Goal: Check status: Check status

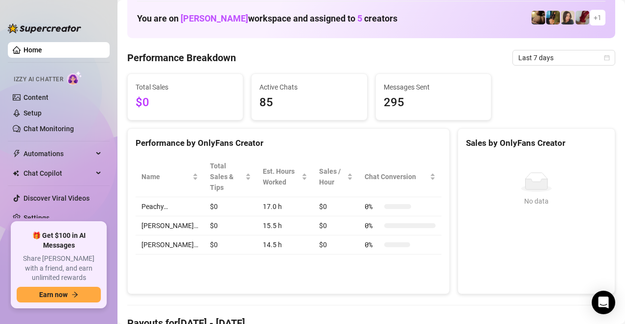
scroll to position [49, 0]
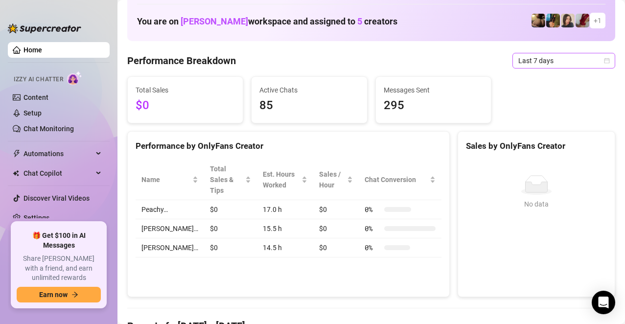
click at [538, 63] on span "Last 7 days" at bounding box center [563, 60] width 91 height 15
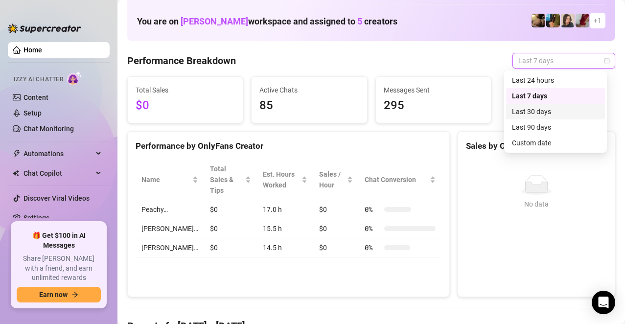
click at [538, 116] on div "Last 30 days" at bounding box center [555, 111] width 87 height 11
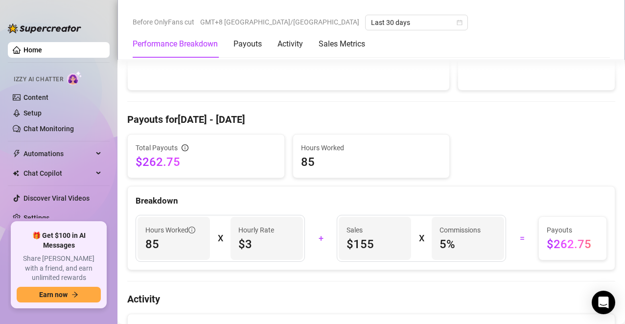
scroll to position [245, 0]
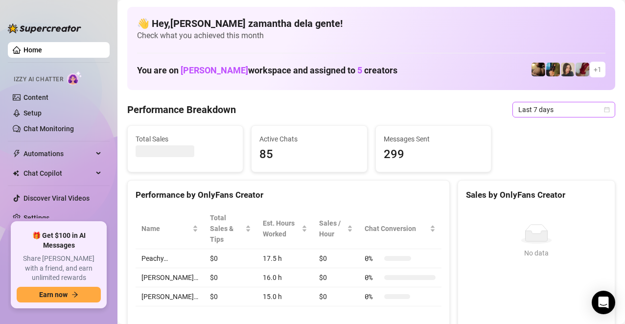
click at [518, 115] on span "Last 7 days" at bounding box center [563, 109] width 91 height 15
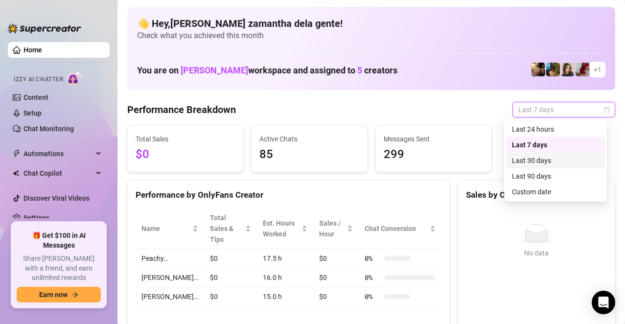
click at [522, 160] on div "Last 30 days" at bounding box center [555, 160] width 87 height 11
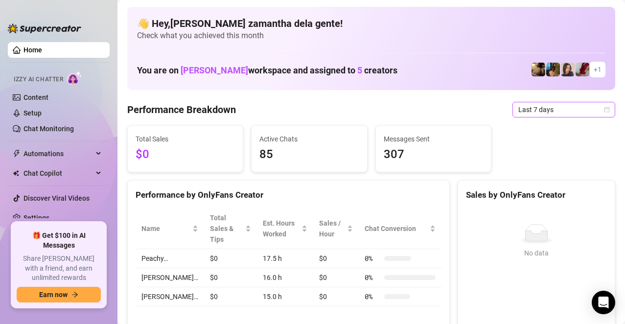
click at [526, 113] on span "Last 7 days" at bounding box center [563, 109] width 91 height 15
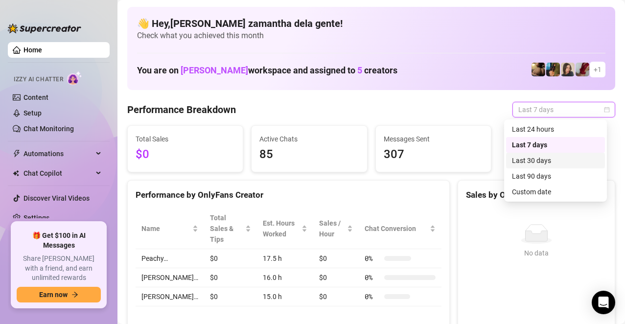
click at [543, 159] on div "Last 30 days" at bounding box center [555, 160] width 87 height 11
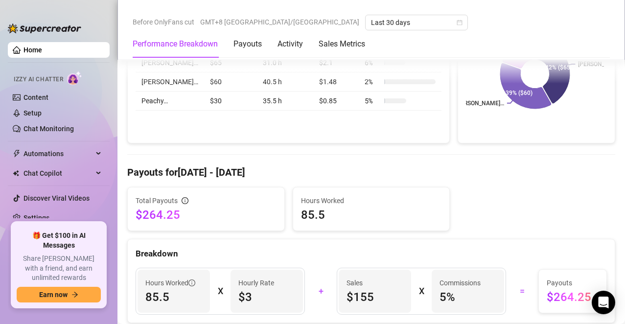
scroll to position [245, 0]
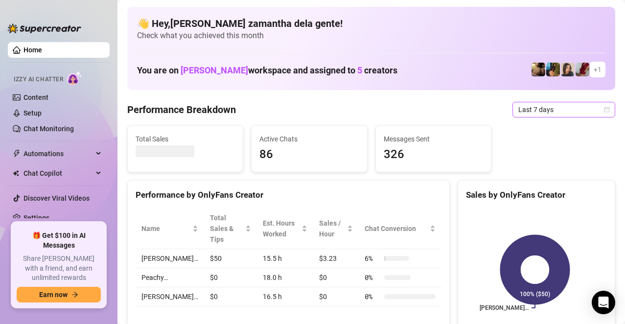
click at [560, 108] on span "Last 7 days" at bounding box center [563, 109] width 91 height 15
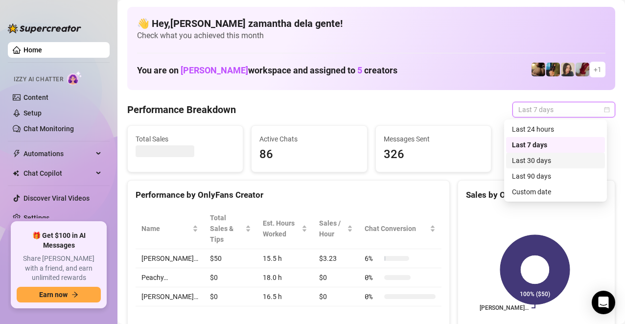
click at [556, 159] on div "Last 30 days" at bounding box center [555, 160] width 87 height 11
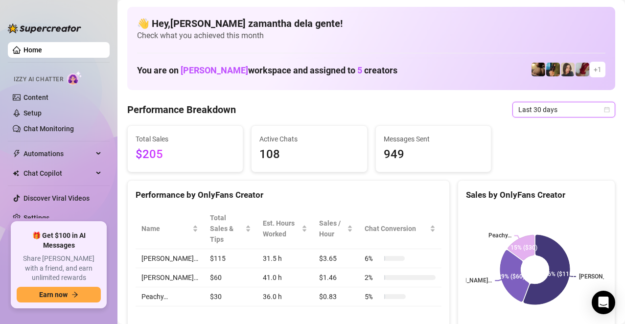
click at [200, 153] on span "$205" at bounding box center [185, 154] width 99 height 19
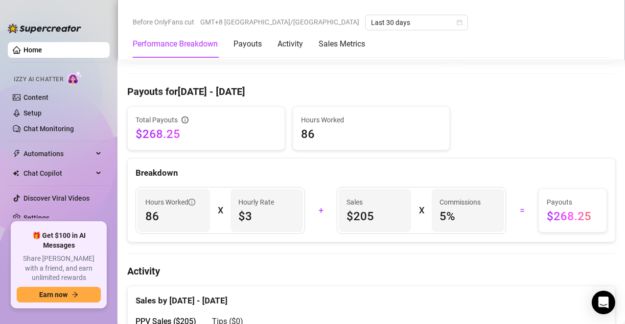
scroll to position [294, 0]
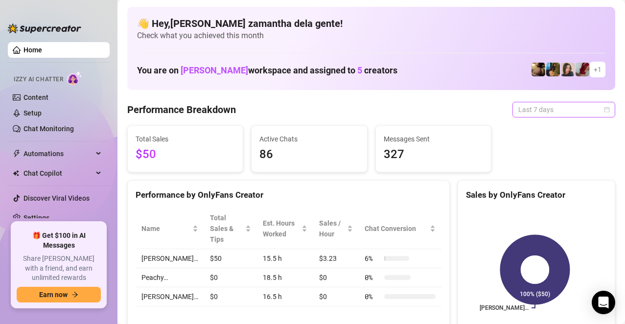
click at [521, 109] on span "Last 7 days" at bounding box center [563, 109] width 91 height 15
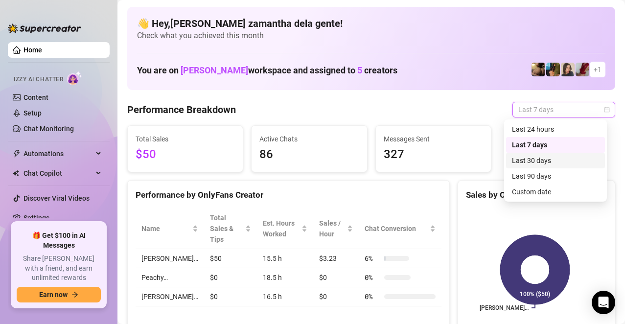
click at [532, 163] on div "Last 30 days" at bounding box center [555, 160] width 87 height 11
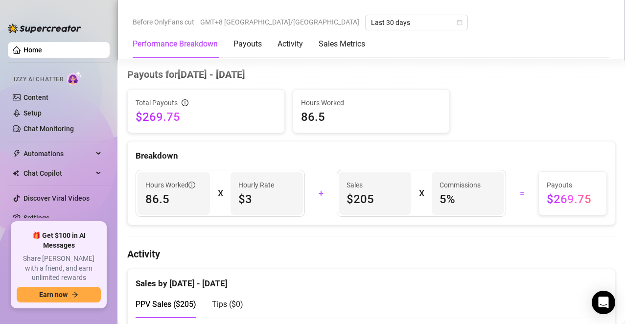
scroll to position [300, 0]
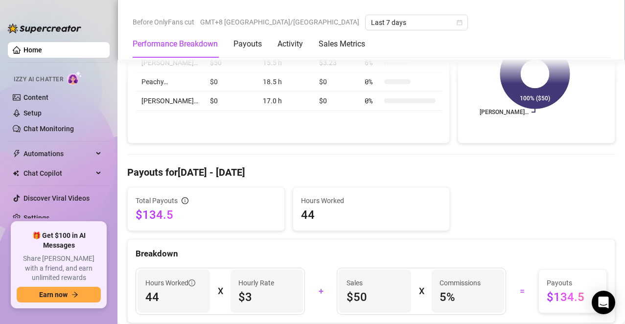
scroll to position [342, 0]
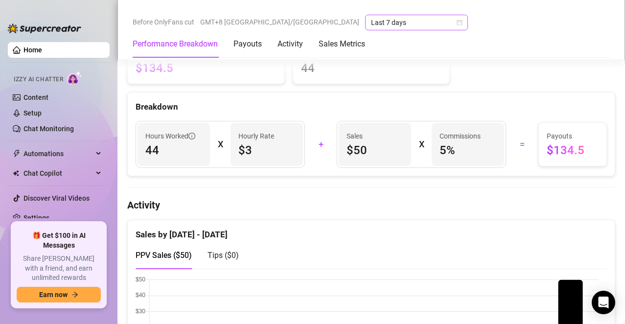
click at [377, 20] on div "Last 7 days" at bounding box center [416, 23] width 103 height 16
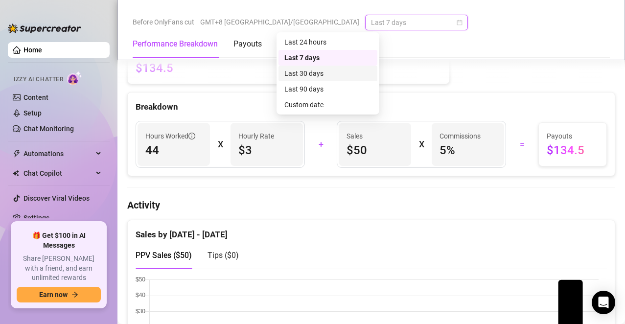
click at [357, 70] on div "Last 30 days" at bounding box center [327, 73] width 87 height 11
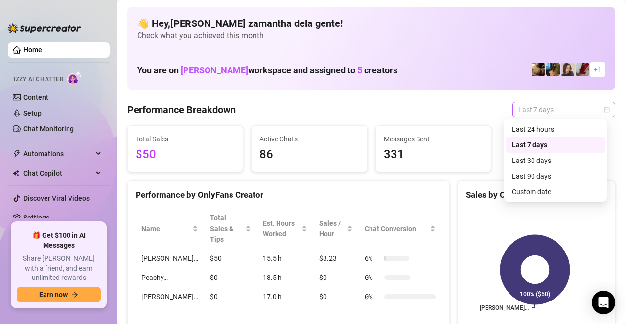
click at [550, 114] on span "Last 7 days" at bounding box center [563, 109] width 91 height 15
click at [542, 161] on div "Last 30 days" at bounding box center [555, 160] width 87 height 11
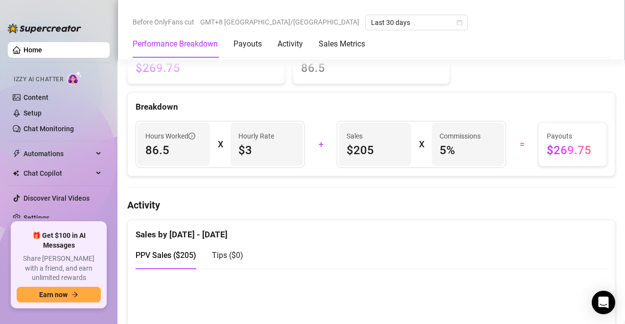
scroll to position [98, 0]
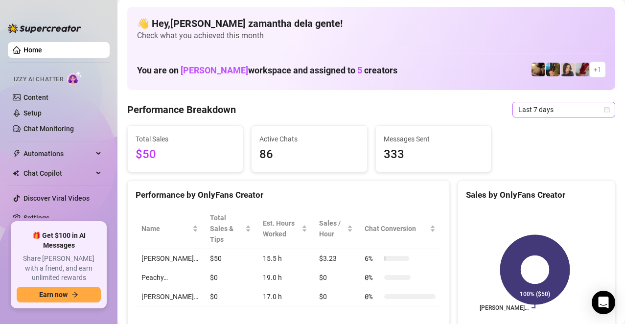
click at [539, 107] on span "Last 7 days" at bounding box center [563, 109] width 91 height 15
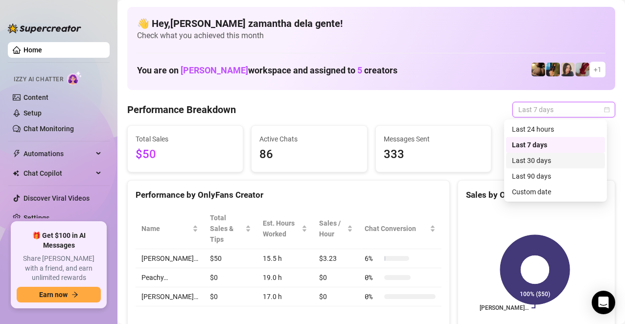
click at [534, 159] on div "Last 30 days" at bounding box center [555, 160] width 87 height 11
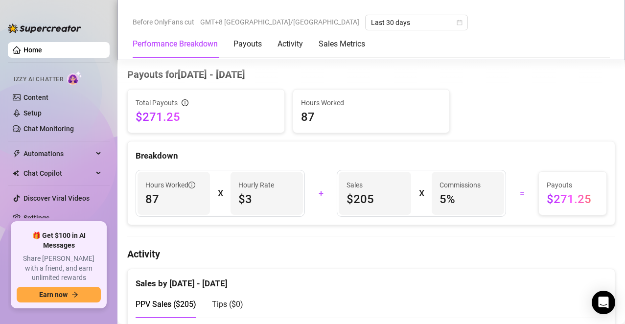
scroll to position [300, 0]
